Goal: Entertainment & Leisure: Consume media (video, audio)

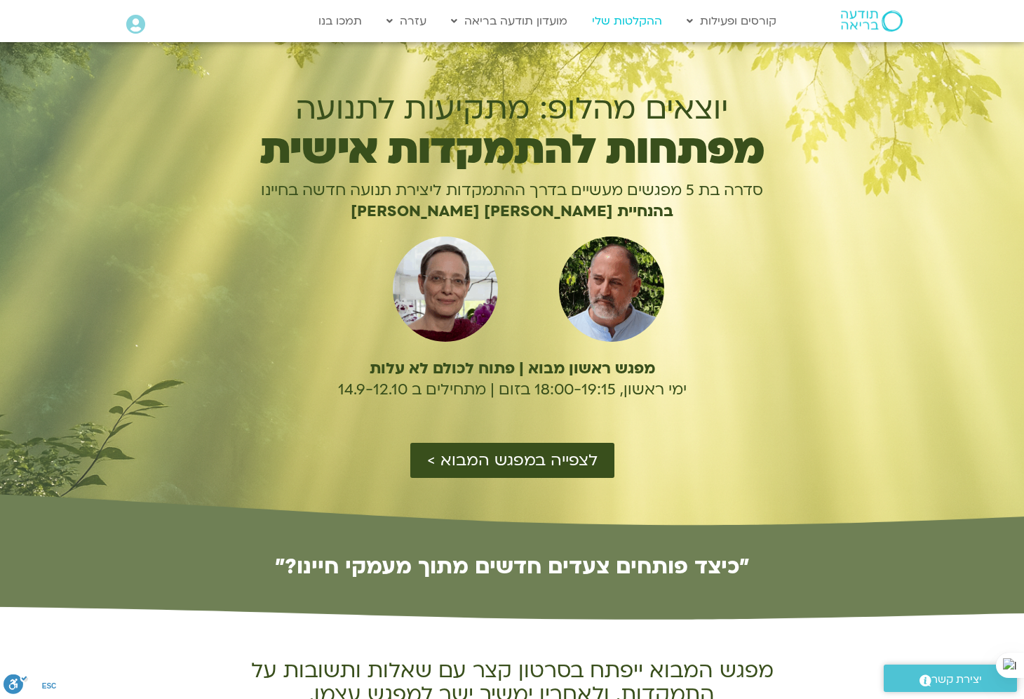
drag, startPoint x: 631, startPoint y: 18, endPoint x: 631, endPoint y: 32, distance: 14.7
click at [631, 18] on link "ההקלטות שלי" at bounding box center [627, 21] width 84 height 27
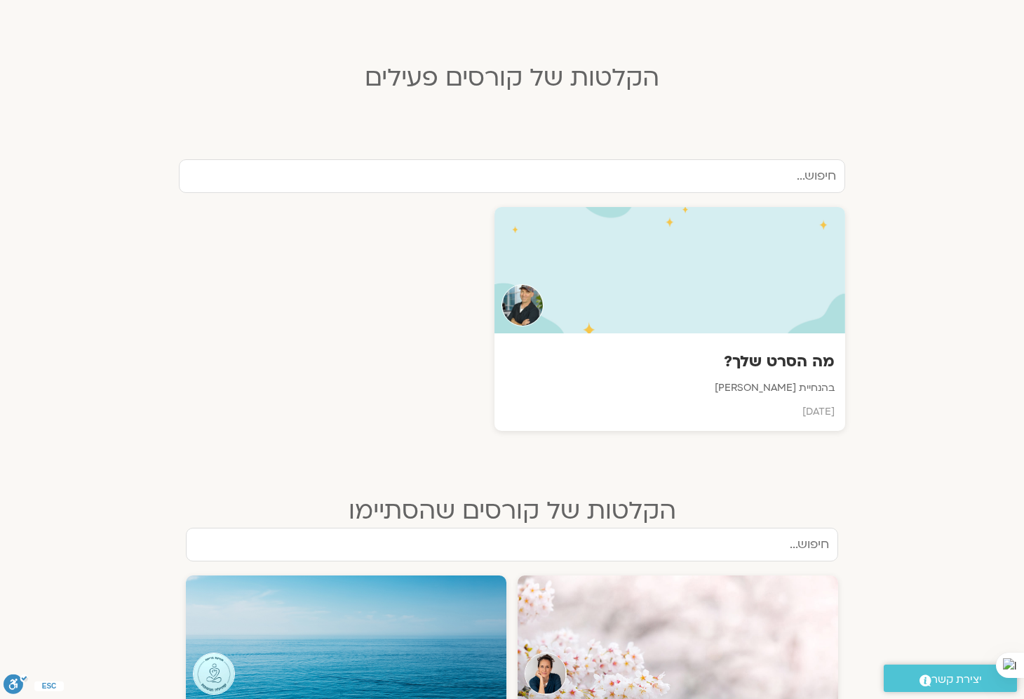
scroll to position [281, 0]
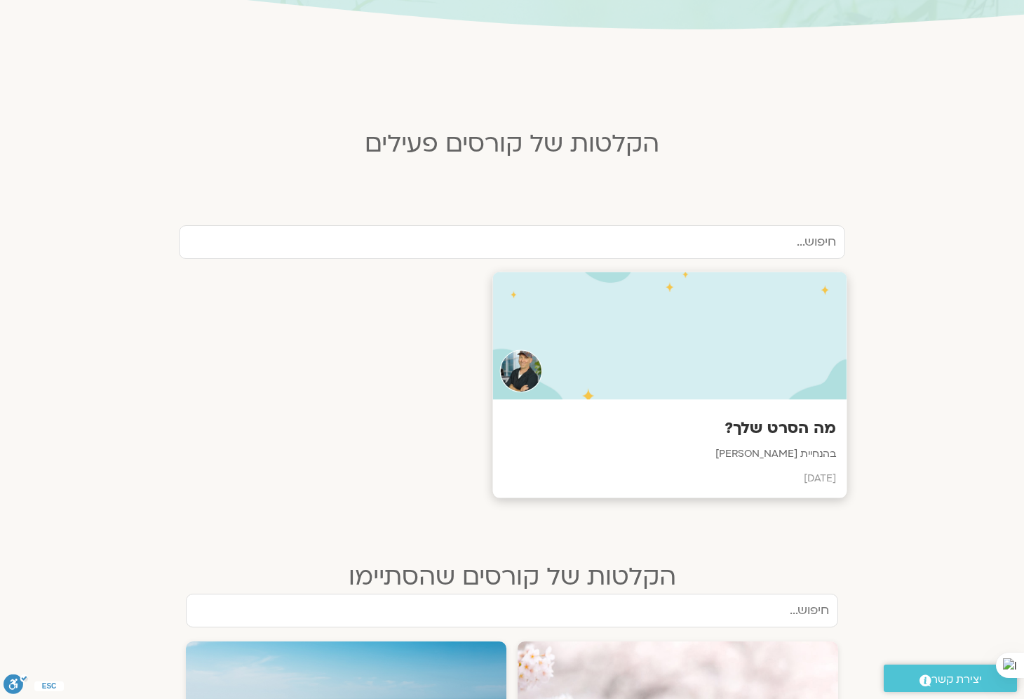
click at [766, 420] on h3 "מה הסרט שלך?" at bounding box center [670, 428] width 333 height 22
